Goal: Information Seeking & Learning: Check status

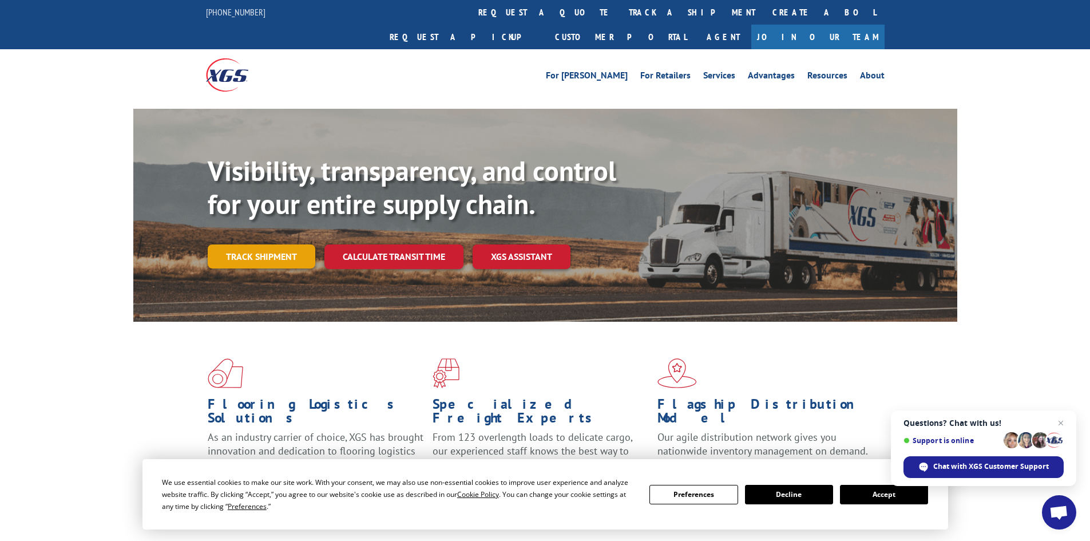
click at [263, 244] on link "Track shipment" at bounding box center [262, 256] width 108 height 24
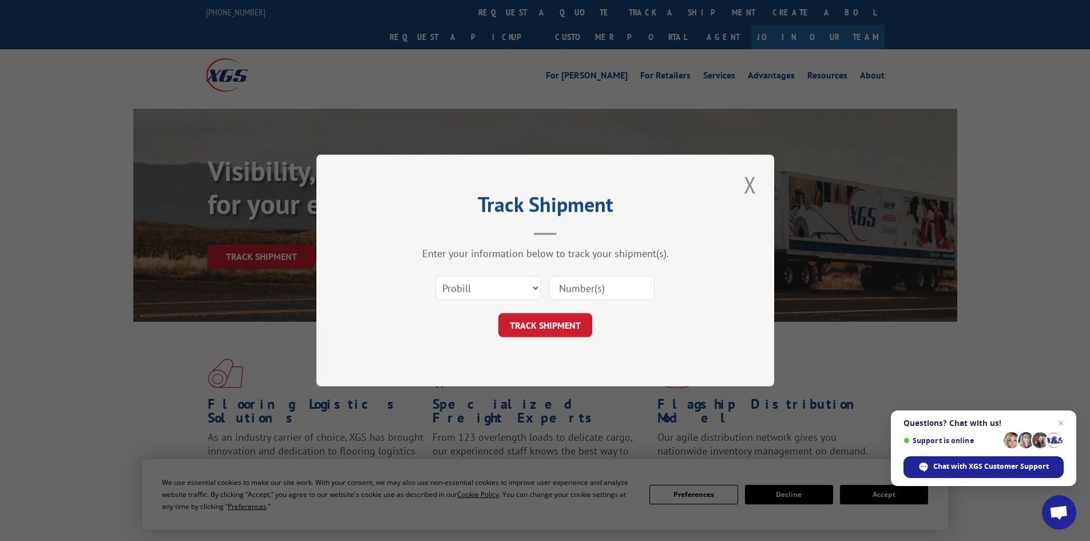
click at [593, 289] on input at bounding box center [601, 288] width 105 height 24
paste input "17059524"
type input "17059524"
click at [531, 281] on select "Select category... Probill BOL PO" at bounding box center [487, 288] width 105 height 24
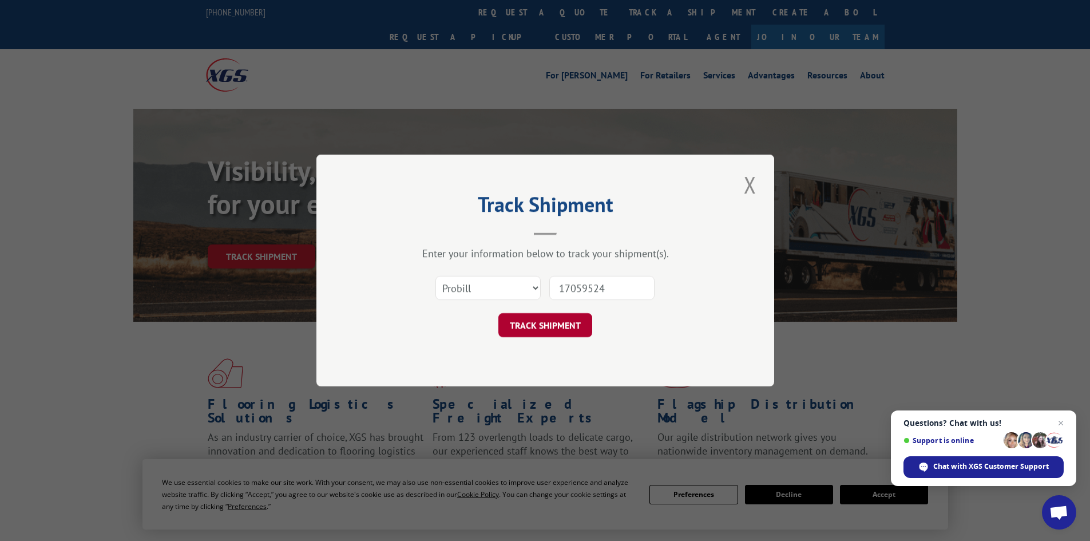
click at [546, 324] on button "TRACK SHIPMENT" at bounding box center [545, 325] width 94 height 24
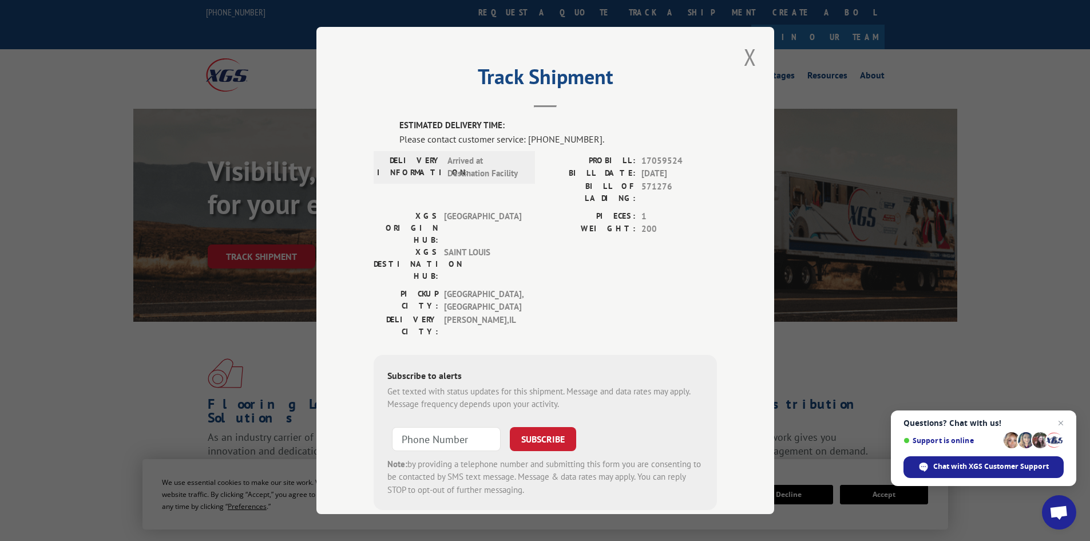
click at [735, 65] on div "Track Shipment ESTIMATED DELIVERY TIME: Please contact customer service: [PHONE…" at bounding box center [545, 270] width 458 height 487
click at [748, 66] on button "Close modal" at bounding box center [749, 56] width 19 height 31
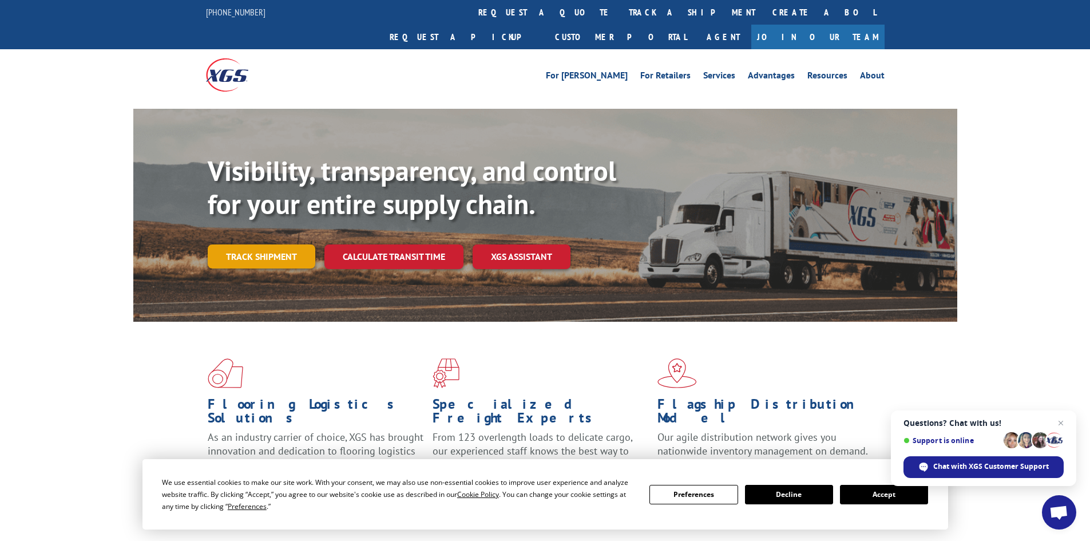
click at [289, 244] on link "Track shipment" at bounding box center [262, 256] width 108 height 24
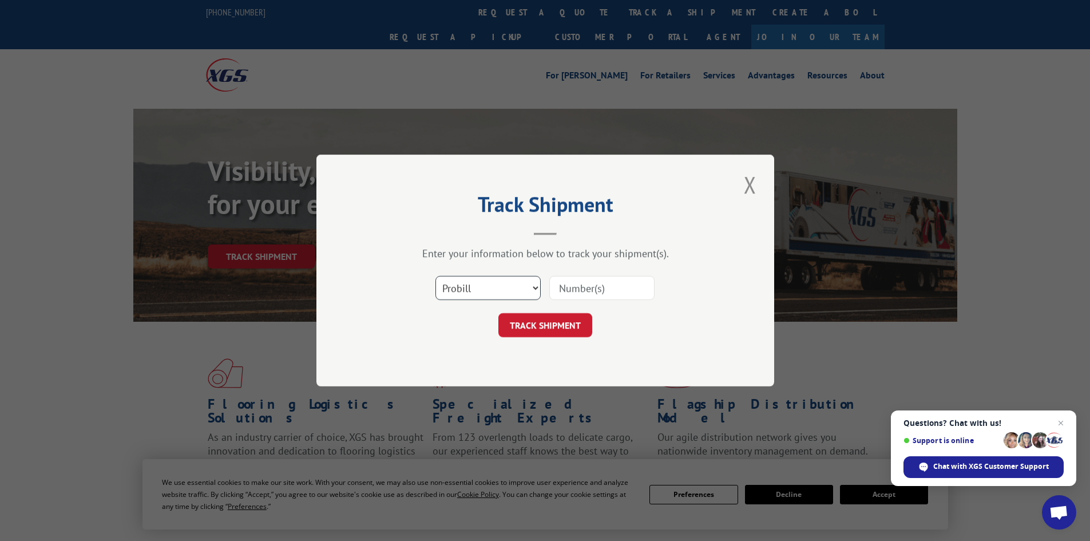
click at [508, 285] on select "Select category... Probill BOL PO" at bounding box center [487, 288] width 105 height 24
select select "po"
click at [435, 276] on select "Select category... Probill BOL PO" at bounding box center [487, 288] width 105 height 24
paste input "17059524"
type input "17059524"
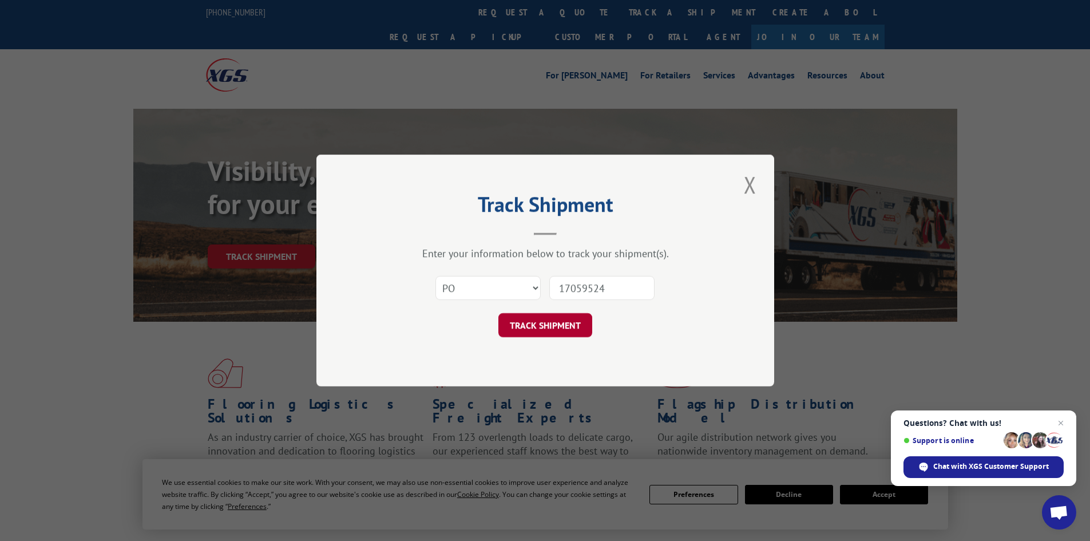
click at [551, 336] on button "TRACK SHIPMENT" at bounding box center [545, 325] width 94 height 24
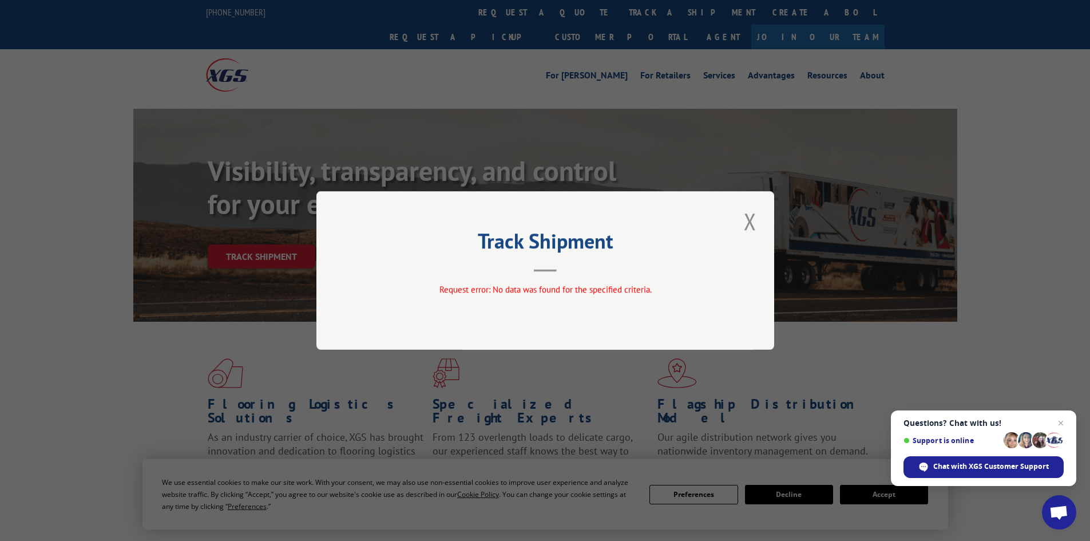
click at [742, 223] on button "Close modal" at bounding box center [749, 220] width 19 height 31
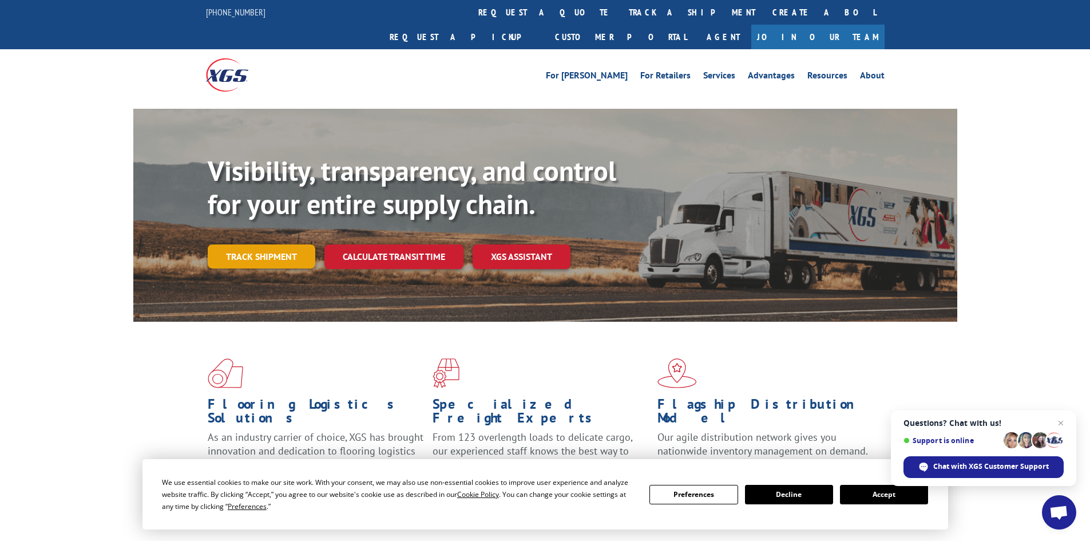
click at [274, 244] on link "Track shipment" at bounding box center [262, 256] width 108 height 24
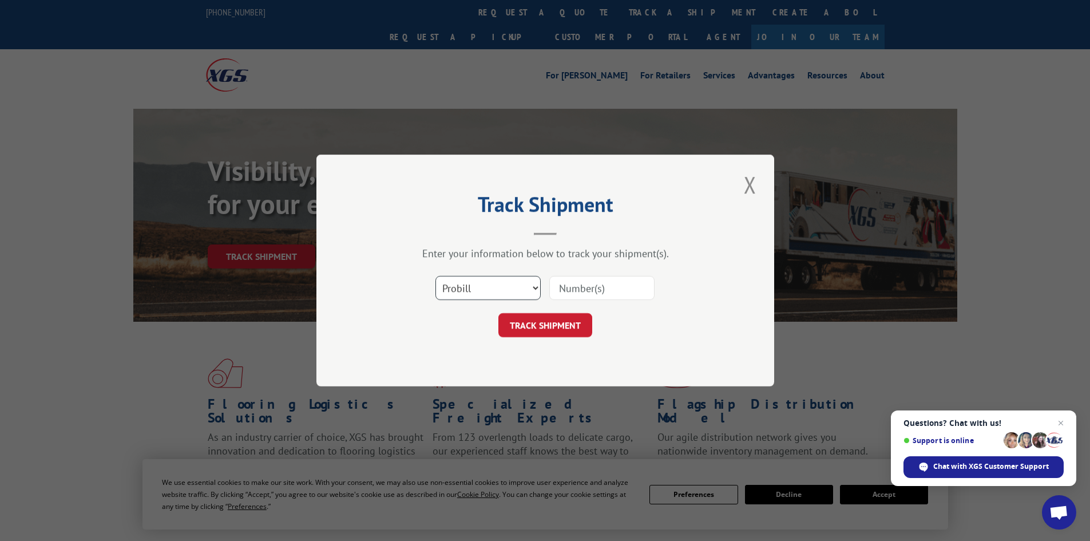
click at [477, 280] on select "Select category... Probill BOL PO" at bounding box center [487, 288] width 105 height 24
select select "bol"
click at [435, 276] on select "Select category... Probill BOL PO" at bounding box center [487, 288] width 105 height 24
paste input "17059524"
type input "17059524"
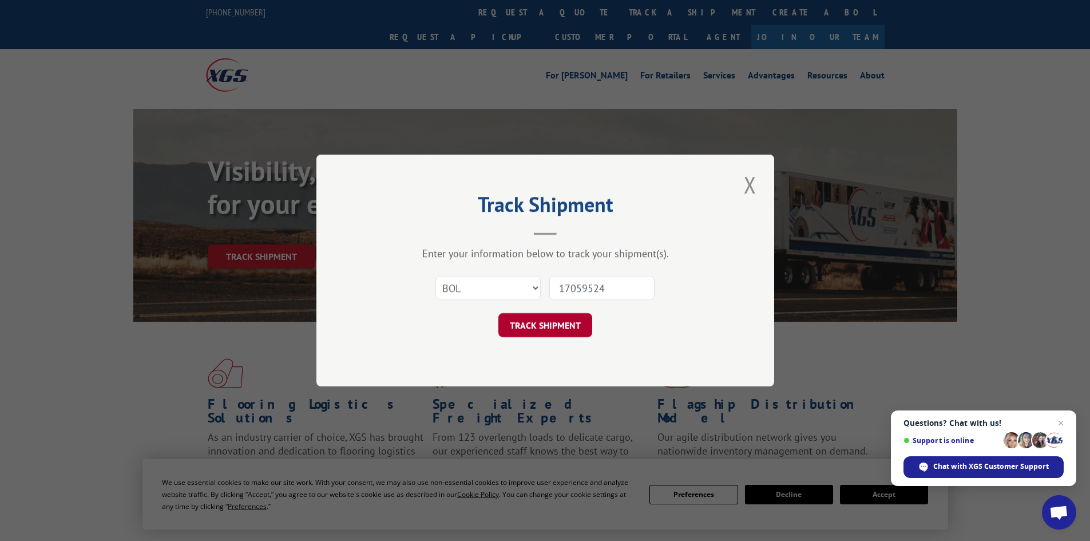
click at [561, 323] on button "TRACK SHIPMENT" at bounding box center [545, 325] width 94 height 24
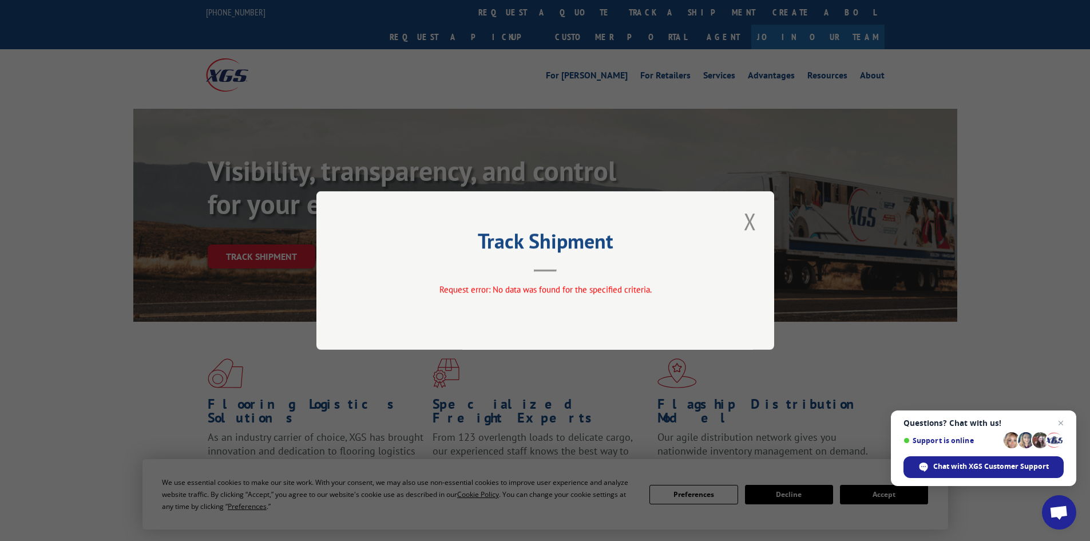
click at [767, 215] on div "Track Shipment Request error: No data was found for the specified criteria." at bounding box center [545, 270] width 458 height 158
click at [764, 216] on div "Track Shipment Request error: No data was found for the specified criteria." at bounding box center [545, 270] width 458 height 158
click at [748, 222] on button "Close modal" at bounding box center [749, 220] width 19 height 31
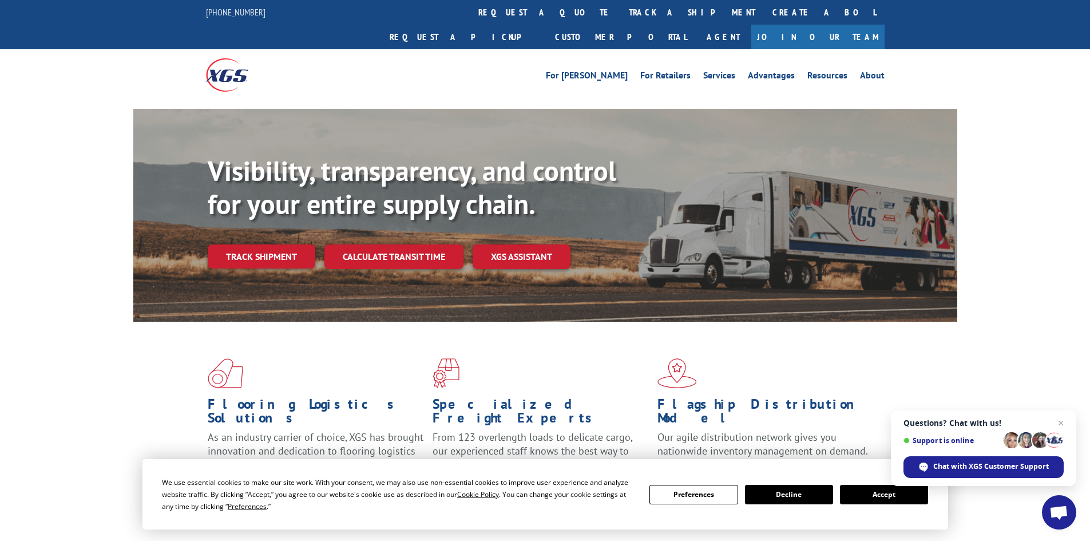
click at [250, 200] on div "Visibility, transparency, and control for your entire supply chain. Track shipm…" at bounding box center [582, 234] width 749 height 160
click at [241, 244] on link "Track shipment" at bounding box center [262, 256] width 108 height 24
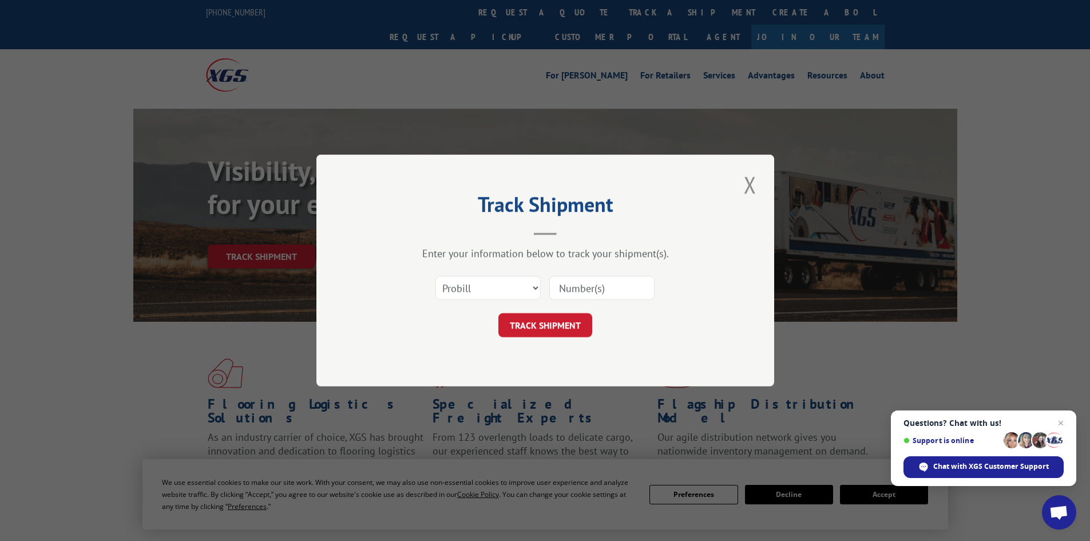
click at [569, 292] on input at bounding box center [601, 288] width 105 height 24
paste input "17059524"
type input "17059524"
click at [498, 313] on button "TRACK SHIPMENT" at bounding box center [545, 325] width 94 height 24
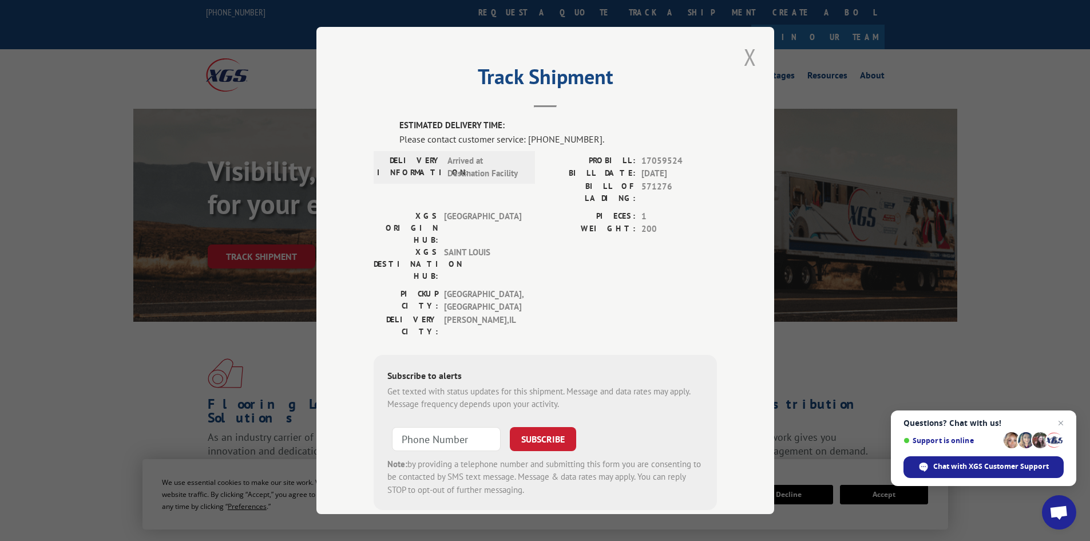
click at [751, 52] on button "Close modal" at bounding box center [749, 56] width 19 height 31
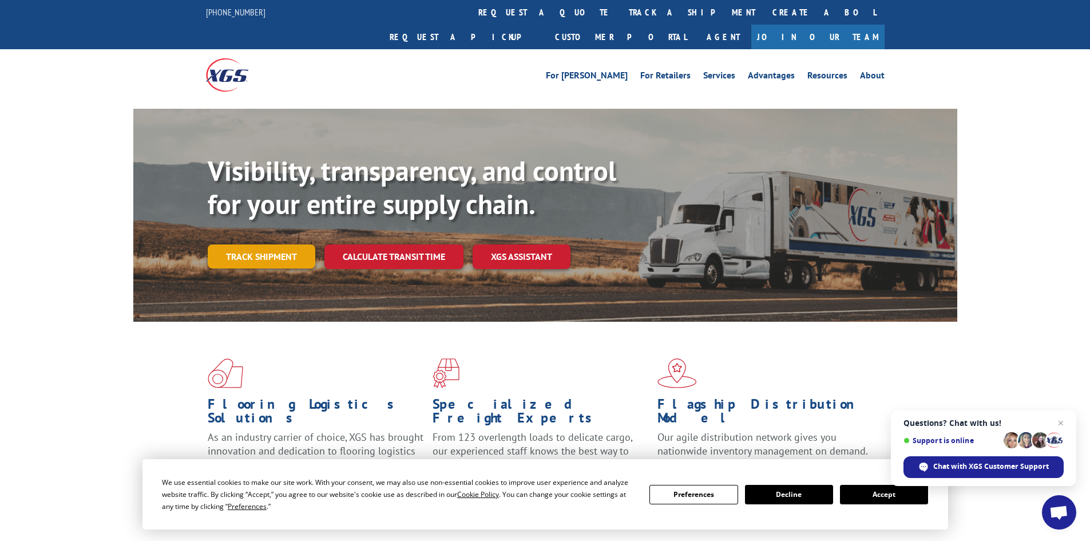
click at [281, 244] on link "Track shipment" at bounding box center [262, 256] width 108 height 24
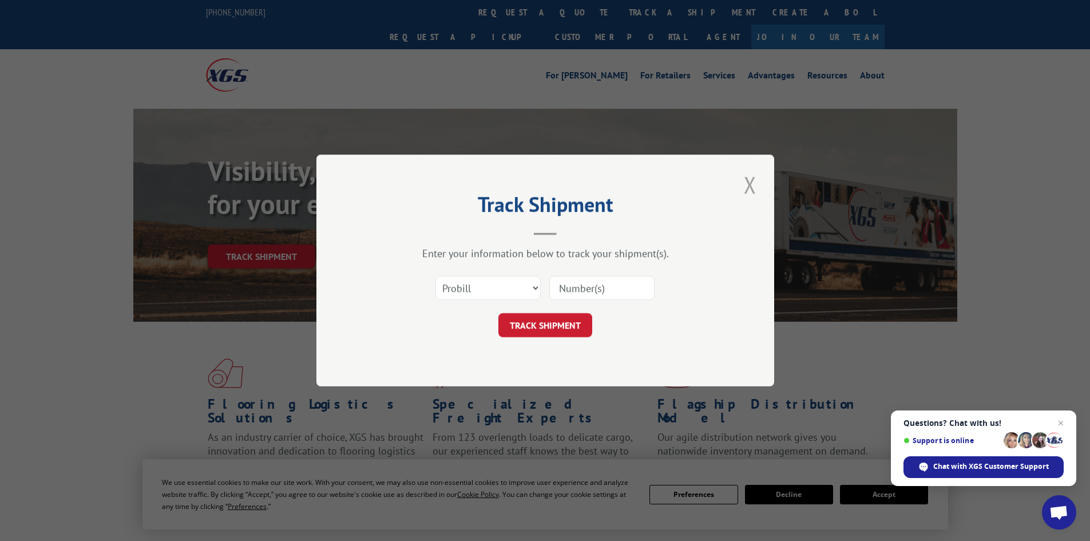
click at [747, 187] on button "Close modal" at bounding box center [749, 184] width 19 height 31
